Goal: Transaction & Acquisition: Download file/media

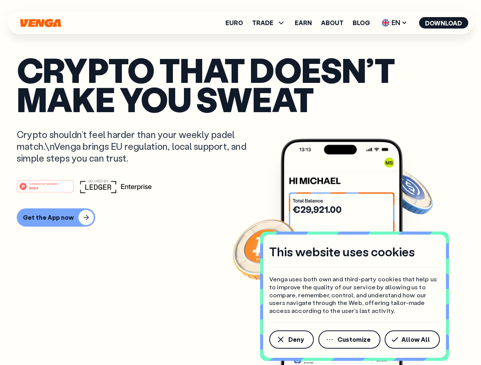
click at [240, 183] on div "#1 PRODUCT OF THE MONTH Web3" at bounding box center [240, 187] width 447 height 14
click at [291, 340] on span "Deny" at bounding box center [296, 340] width 16 height 6
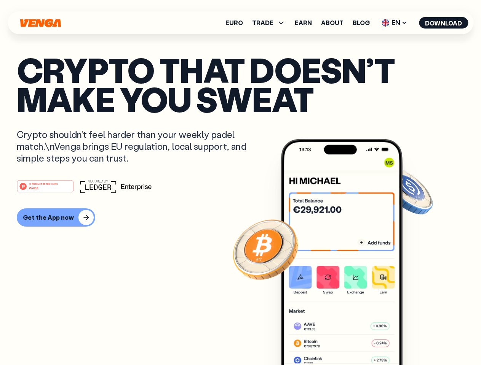
click at [350, 340] on img at bounding box center [342, 266] width 122 height 255
click at [413, 340] on article "Crypto that doesn’t make you sweat Crypto shouldn’t feel harder than your weekl…" at bounding box center [240, 198] width 447 height 286
click at [271, 23] on span "TRADE" at bounding box center [262, 23] width 21 height 6
click at [394, 23] on span "EN" at bounding box center [394, 23] width 31 height 12
click at [443, 23] on button "Download" at bounding box center [443, 22] width 49 height 11
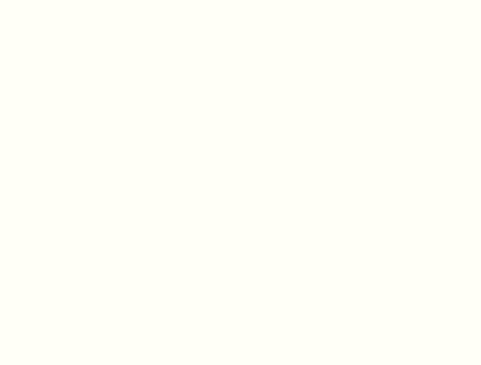
click at [240, 0] on html "This website uses cookies Venga uses both own and third-party cookies that help…" at bounding box center [240, 0] width 481 height 0
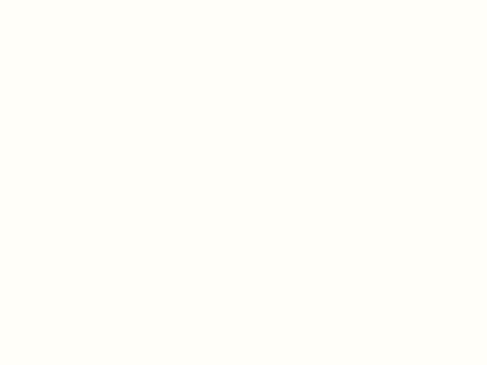
click at [55, 0] on html "This website uses cookies Venga uses both own and third-party cookies that help…" at bounding box center [243, 0] width 487 height 0
click at [46, 0] on html "This website uses cookies Venga uses both own and third-party cookies that help…" at bounding box center [243, 0] width 487 height 0
